Goal: Find specific page/section: Find specific page/section

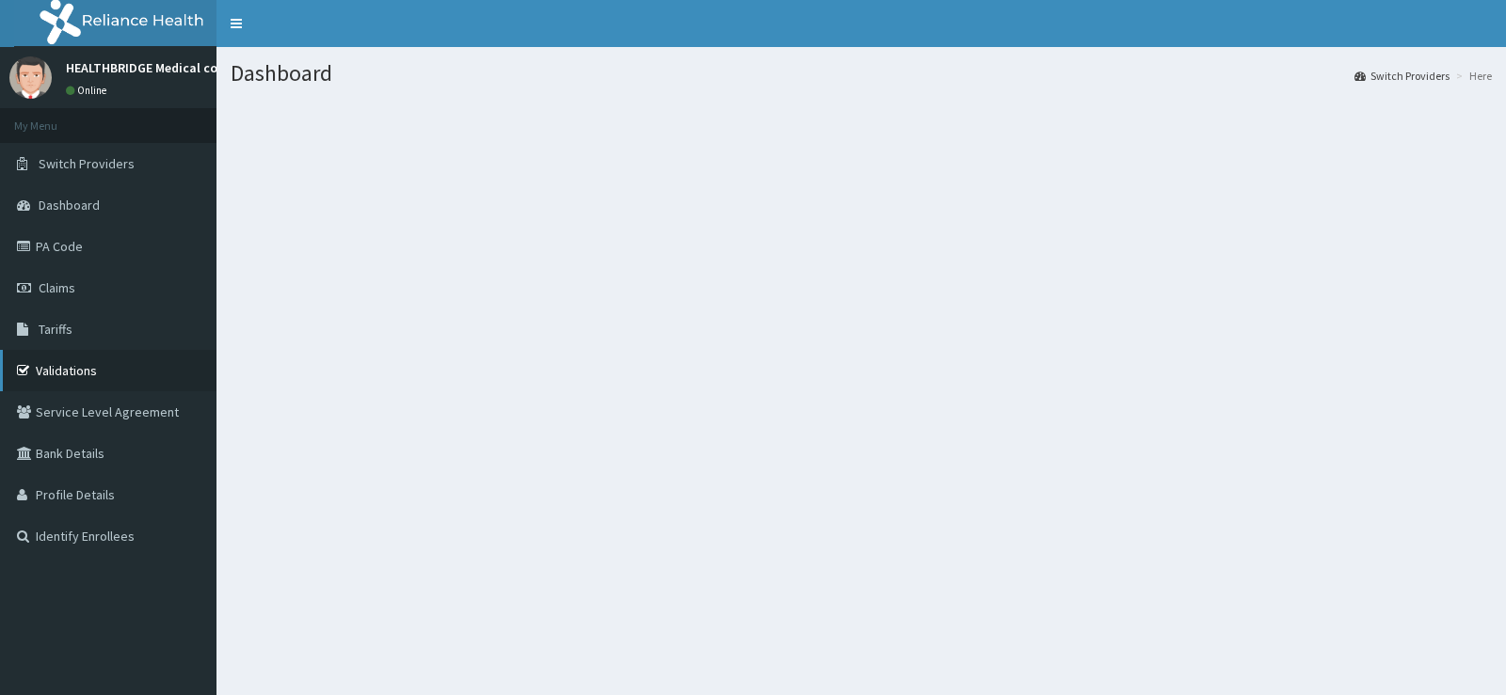
click at [79, 369] on link "Validations" at bounding box center [108, 370] width 216 height 41
click at [24, 373] on icon at bounding box center [26, 370] width 19 height 13
click at [56, 370] on link "Validations" at bounding box center [108, 370] width 216 height 41
click at [28, 245] on icon at bounding box center [26, 246] width 19 height 13
click at [23, 242] on icon at bounding box center [26, 246] width 19 height 13
